Goal: Find specific page/section: Find specific page/section

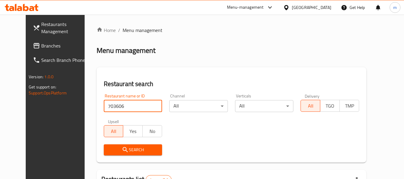
scroll to position [83, 0]
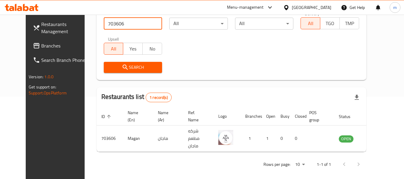
drag, startPoint x: 21, startPoint y: 45, endPoint x: 132, endPoint y: 64, distance: 112.1
click at [41, 45] on span "Branches" at bounding box center [64, 45] width 47 height 7
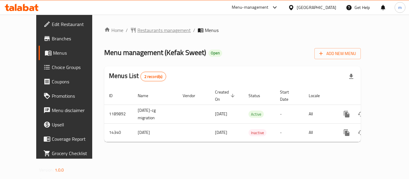
click at [142, 31] on span "Restaurants management" at bounding box center [163, 30] width 53 height 7
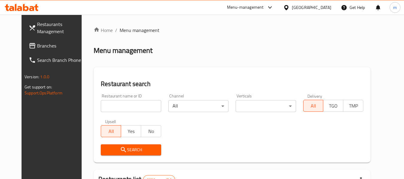
click at [135, 103] on input "search" at bounding box center [131, 106] width 60 height 12
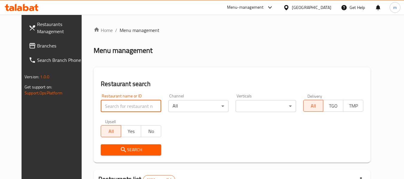
paste input "8660"
type input "8660"
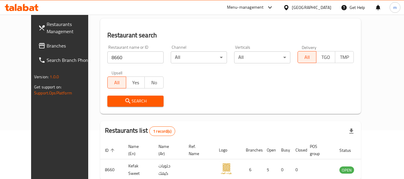
scroll to position [83, 0]
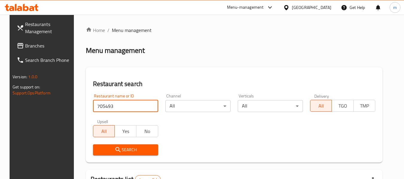
scroll to position [88, 0]
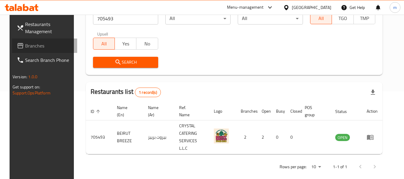
click at [25, 44] on span "Branches" at bounding box center [48, 45] width 47 height 7
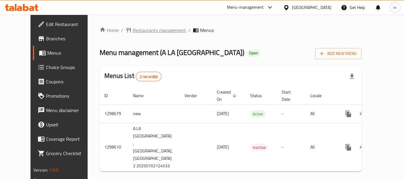
click at [145, 30] on span "Restaurants management" at bounding box center [159, 30] width 53 height 7
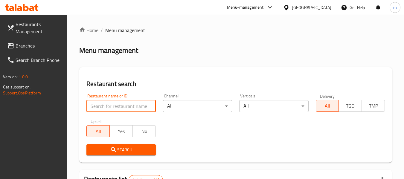
click at [128, 105] on input "search" at bounding box center [121, 106] width 69 height 12
paste input "701021"
type input "701021"
click button "Search" at bounding box center [121, 150] width 69 height 11
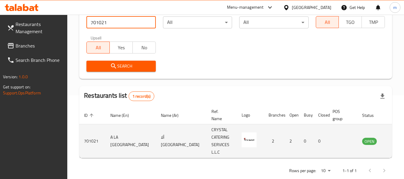
scroll to position [88, 0]
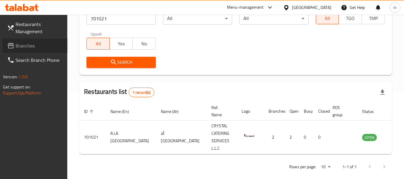
click at [19, 49] on span "Branches" at bounding box center [39, 45] width 47 height 7
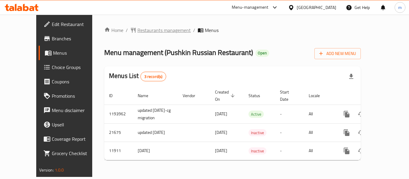
click at [143, 32] on span "Restaurants management" at bounding box center [163, 30] width 53 height 7
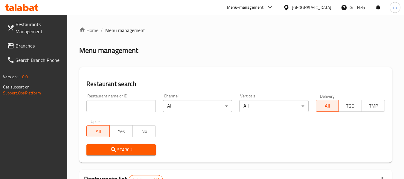
click at [127, 105] on input "search" at bounding box center [121, 106] width 69 height 12
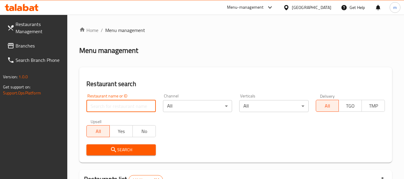
paste input "7336"
type input "7336"
click button "Search" at bounding box center [121, 150] width 69 height 11
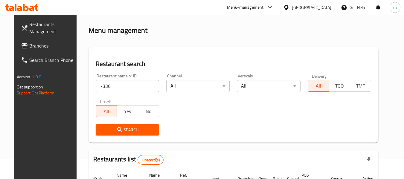
click at [242, 117] on div "Restaurant name or ID 7336 Restaurant name or ID Channel All ​ Verticals All ​ …" at bounding box center [233, 104] width 283 height 69
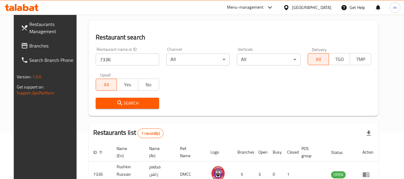
scroll to position [83, 0]
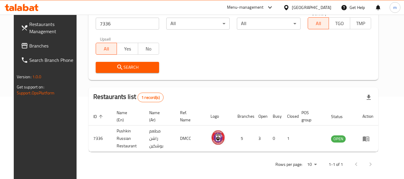
click at [29, 45] on span "Branches" at bounding box center [52, 45] width 47 height 7
